Goal: Task Accomplishment & Management: Use online tool/utility

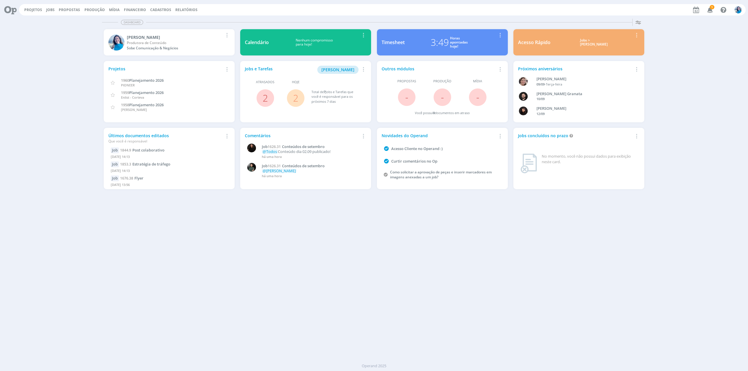
click at [295, 101] on link "2" at bounding box center [295, 98] width 5 height 13
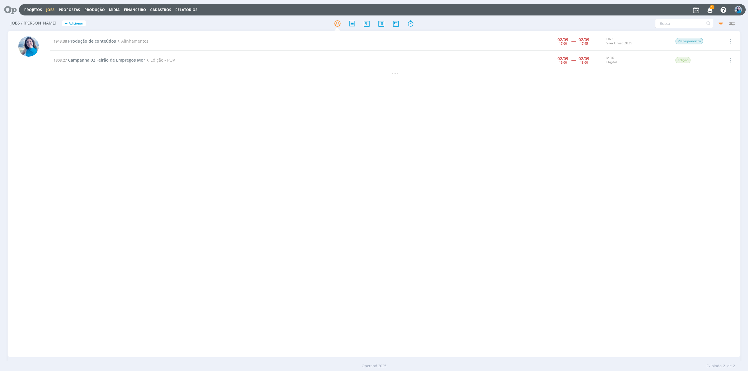
click at [128, 61] on span "Campanha 02 Feirão de Empregos Mor" at bounding box center [106, 60] width 77 height 6
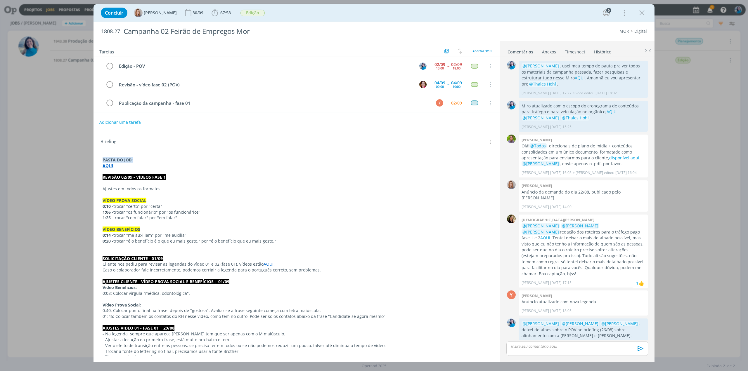
scroll to position [228, 0]
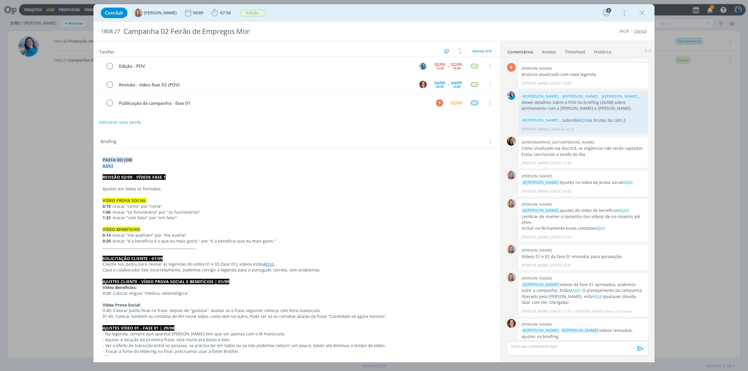
click at [544, 348] on p "dialog" at bounding box center [577, 346] width 133 height 5
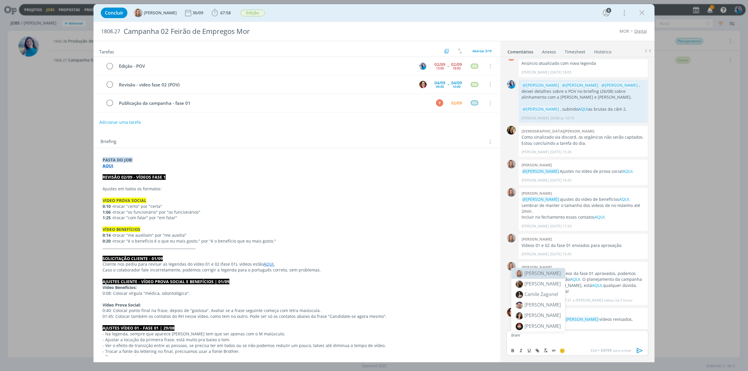
click at [548, 274] on span "[PERSON_NAME]" at bounding box center [543, 273] width 36 height 6
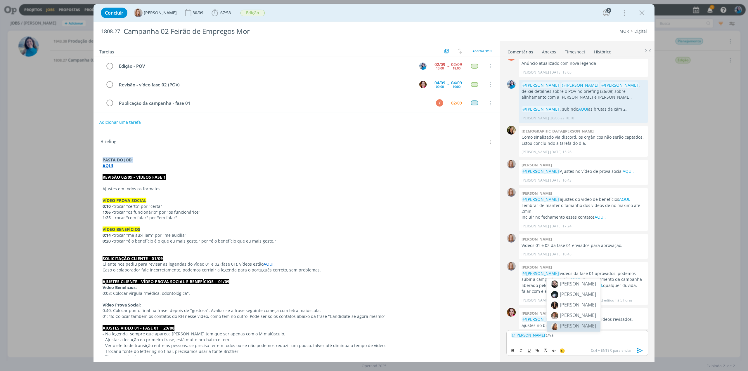
click at [583, 326] on span "[PERSON_NAME]" at bounding box center [578, 326] width 36 height 6
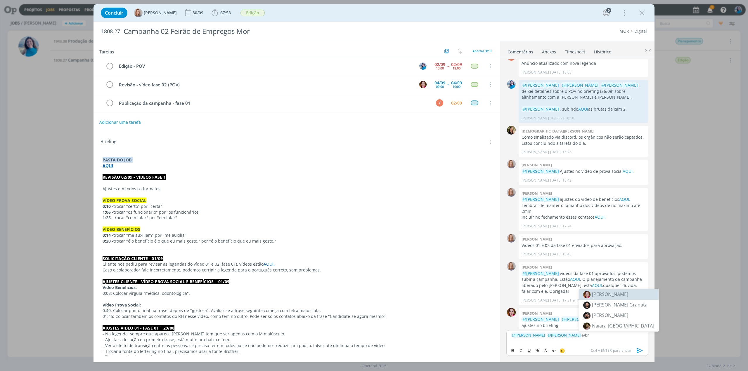
click at [622, 296] on li "[PERSON_NAME]" at bounding box center [619, 295] width 80 height 11
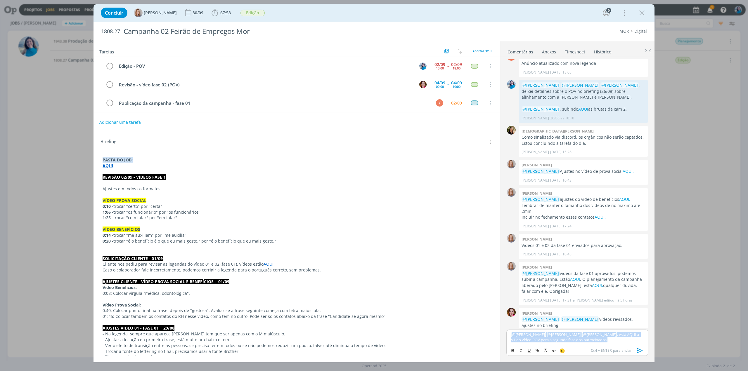
drag, startPoint x: 603, startPoint y: 340, endPoint x: 513, endPoint y: 332, distance: 90.3
click at [513, 332] on p "﻿ @ [PERSON_NAME] ﻿ ﻿ @ [PERSON_NAME] ﻿ ﻿ @ [PERSON_NAME] ﻿ , está AQUI a V1 do…" at bounding box center [577, 337] width 133 height 11
copy p "﻿ @ [PERSON_NAME] ﻿ ﻿ @ [PERSON_NAME] ﻿ ﻿ @ [PERSON_NAME] ﻿ , está AQUI a V1 do…"
click at [602, 344] on div "﻿ @ [PERSON_NAME] ﻿ ﻿ @ [PERSON_NAME] ﻿ ﻿ @ [PERSON_NAME] ﻿ , está AQUI a V1 do…" at bounding box center [577, 337] width 142 height 15
drag, startPoint x: 602, startPoint y: 341, endPoint x: 512, endPoint y: 335, distance: 90.0
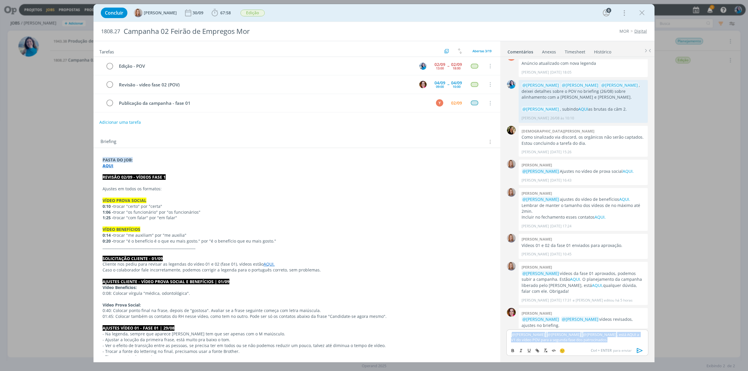
click at [512, 335] on p "﻿ @ [PERSON_NAME] ﻿ ﻿ @ [PERSON_NAME] ﻿ ﻿ @ [PERSON_NAME] ﻿ , está AQUI a V1 do…" at bounding box center [577, 337] width 133 height 11
click at [447, 210] on p "1:06 - trocar "os funcionário" por "os funcionários"" at bounding box center [297, 213] width 389 height 6
